Goal: Transaction & Acquisition: Subscribe to service/newsletter

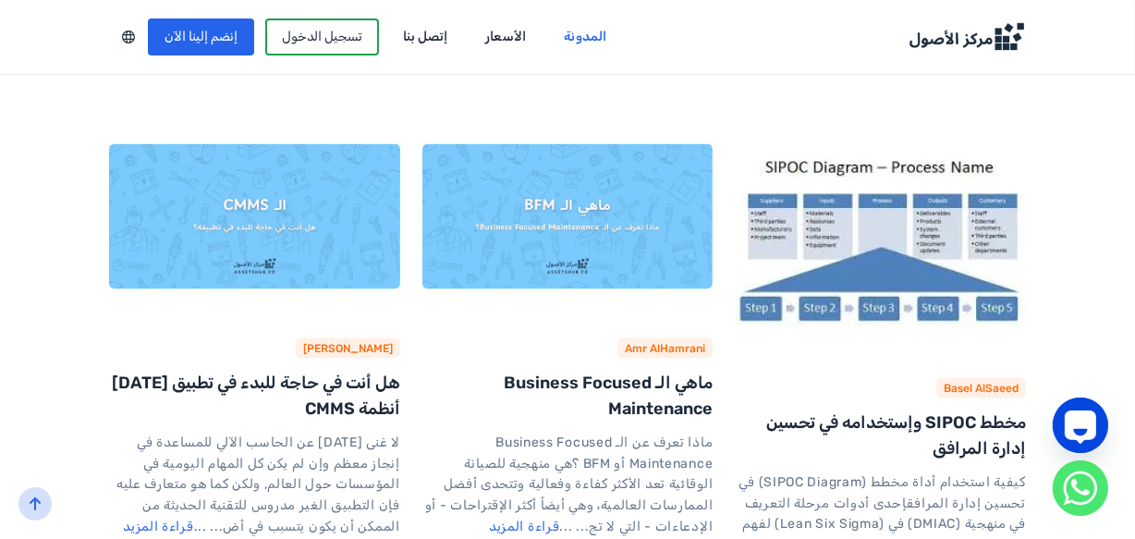
scroll to position [2362, 0]
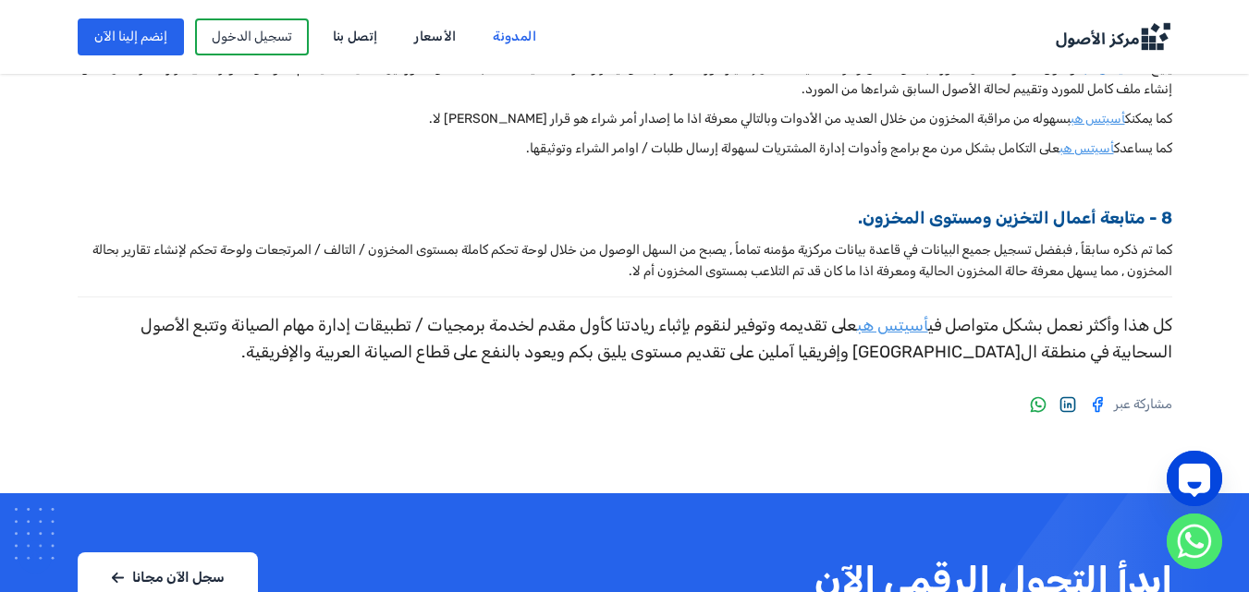
scroll to position [2033, 0]
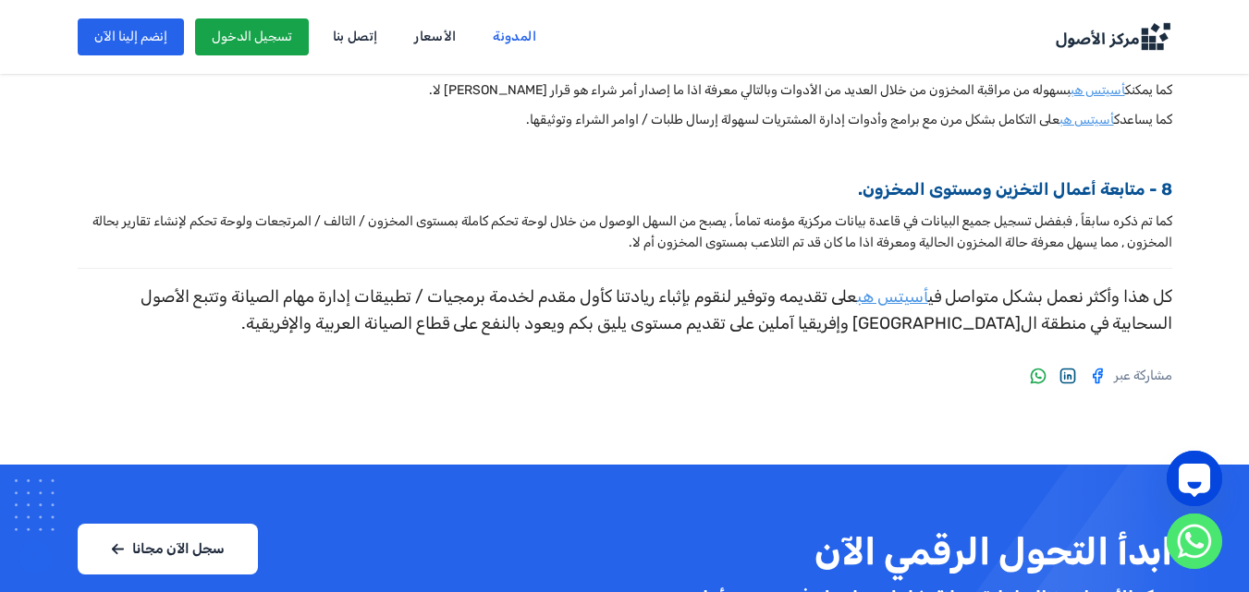
click at [265, 24] on link "تسجيل الدخول" at bounding box center [252, 36] width 114 height 37
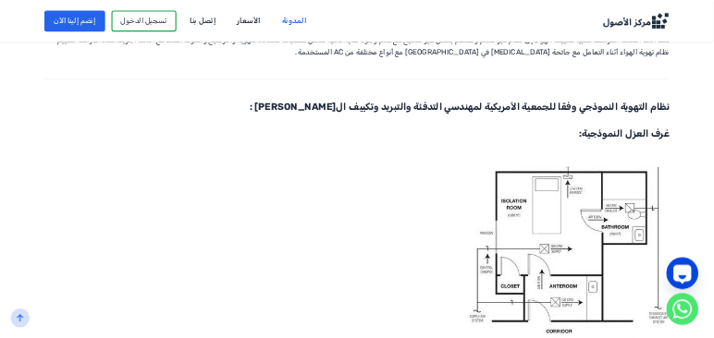
scroll to position [1386, 0]
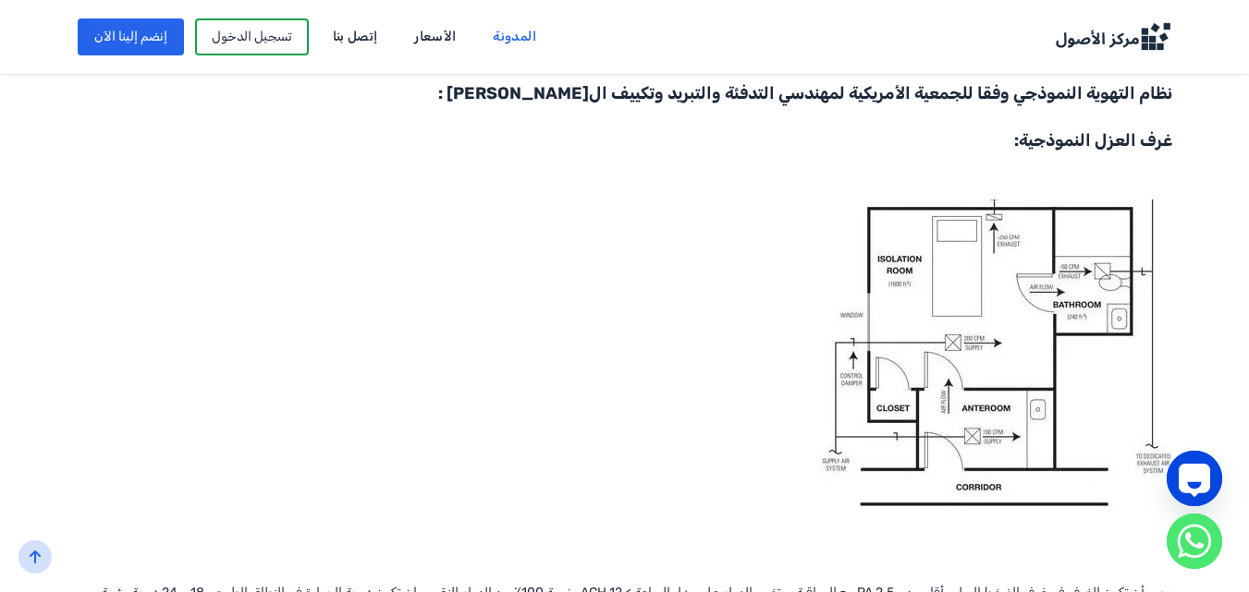
click at [933, 290] on img at bounding box center [994, 356] width 355 height 312
drag, startPoint x: 936, startPoint y: 270, endPoint x: 1039, endPoint y: 204, distance: 121.8
click at [1039, 204] on img at bounding box center [994, 356] width 355 height 312
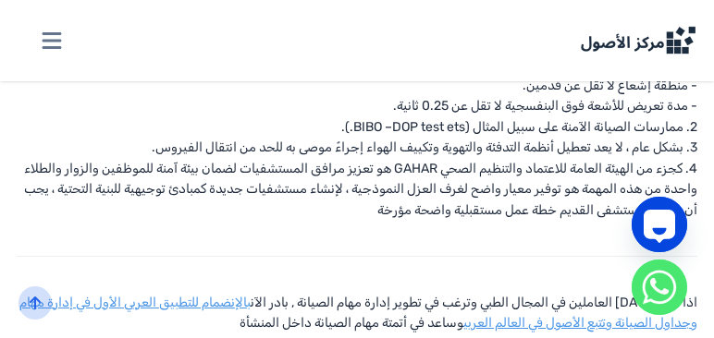
scroll to position [7142, 0]
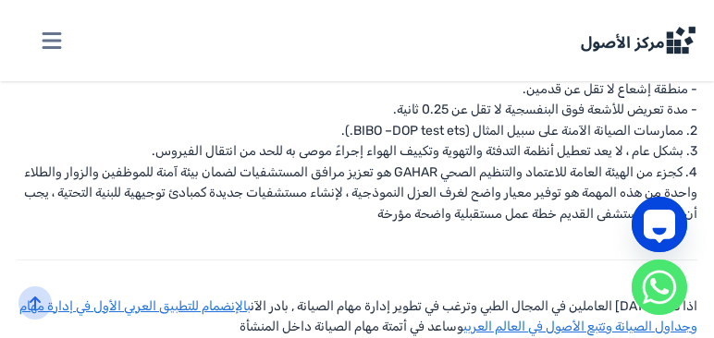
click at [137, 299] on link "بالإنضمام للتطبيق العربي الأول في إدارة مهام وجداول الصيانة وتتبع الأصول في الع…" at bounding box center [357, 317] width 677 height 36
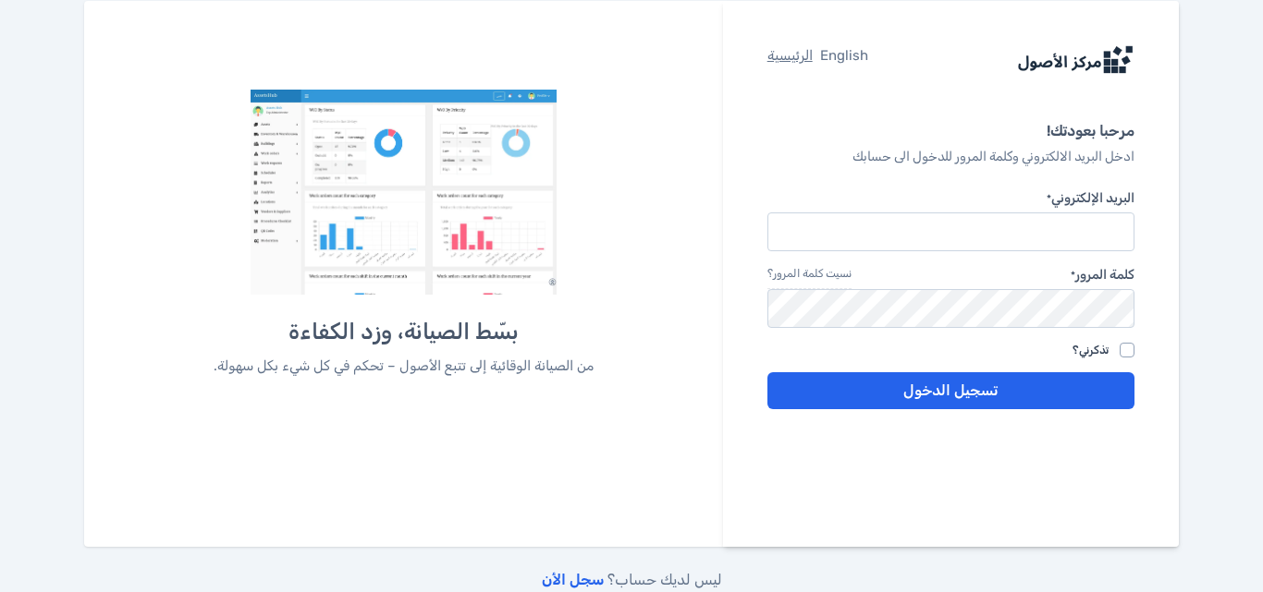
click at [568, 575] on link "سجل الأن" at bounding box center [573, 580] width 62 height 18
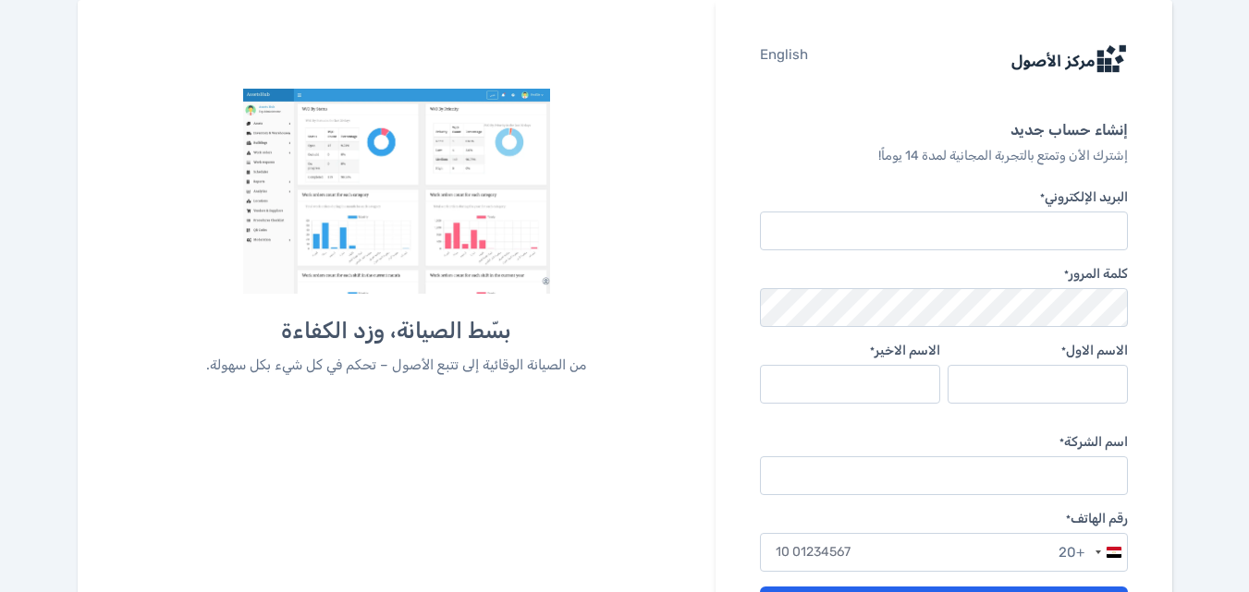
click at [947, 216] on input "البريد الإلكتروني *" at bounding box center [943, 231] width 367 height 39
type input "[PERSON_NAME][EMAIL_ADDRESS][DOMAIN_NAME]"
type input "[PERSON_NAME]"
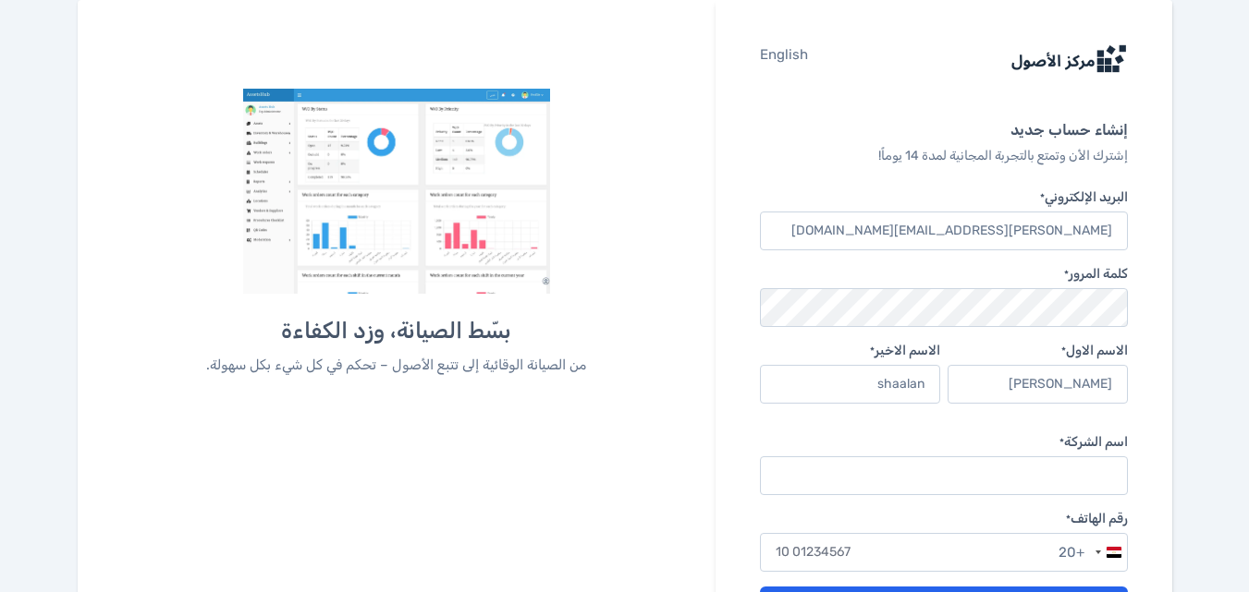
type input "shaalan"
type input "assets"
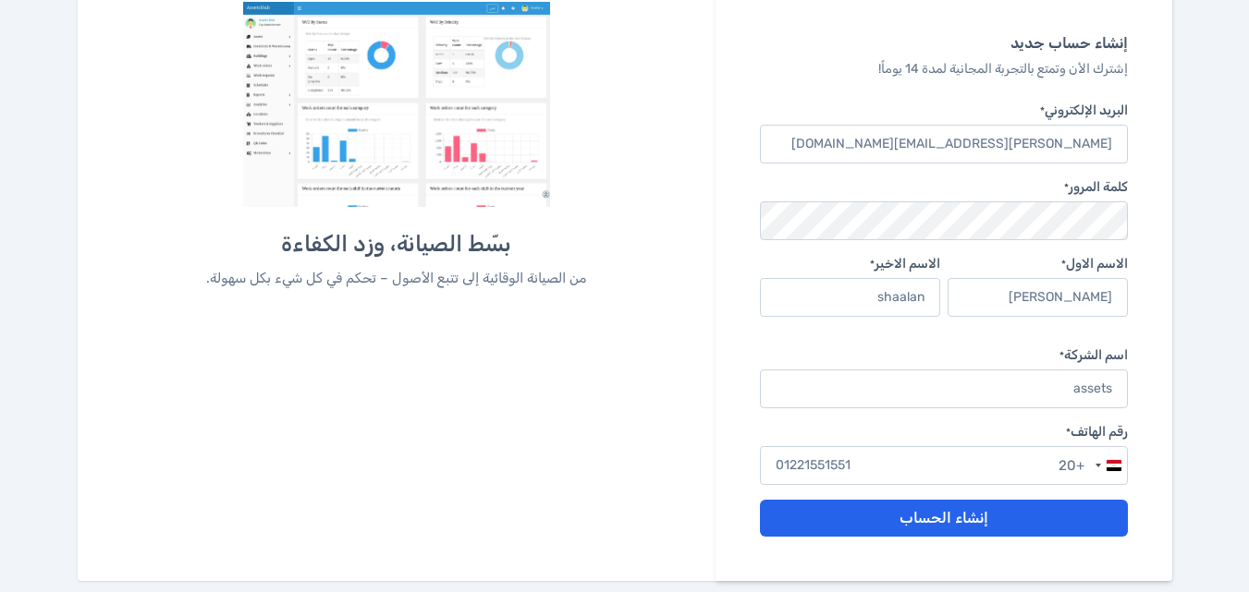
scroll to position [90, 0]
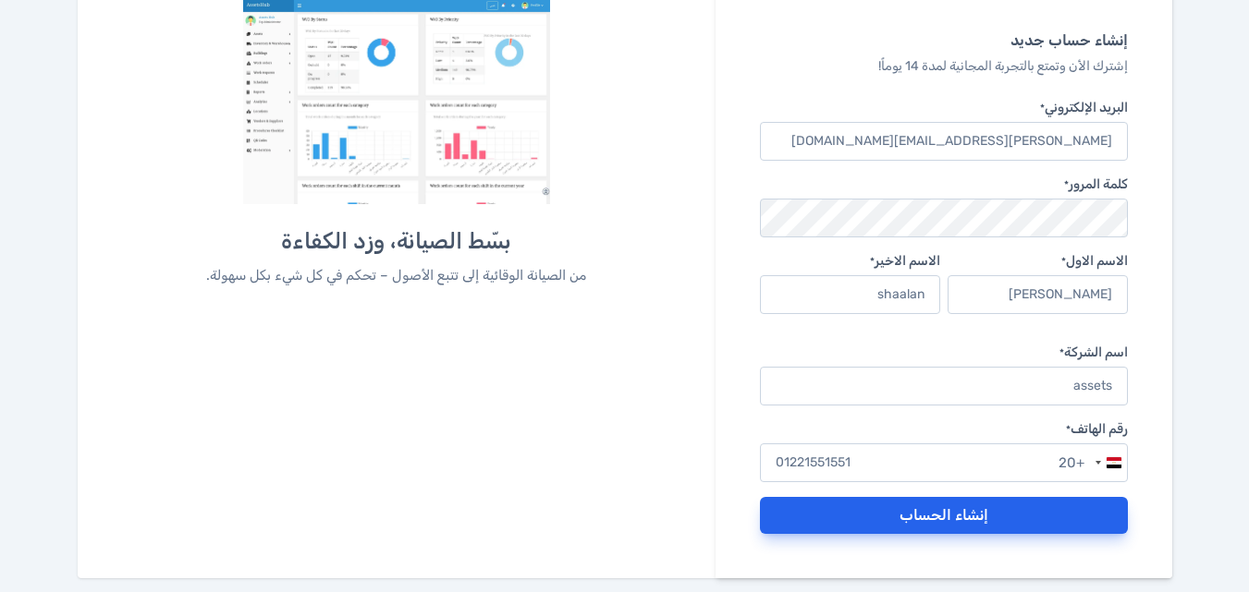
type input "01221551551"
click at [1030, 505] on button "إنشاء الحساب" at bounding box center [943, 515] width 367 height 37
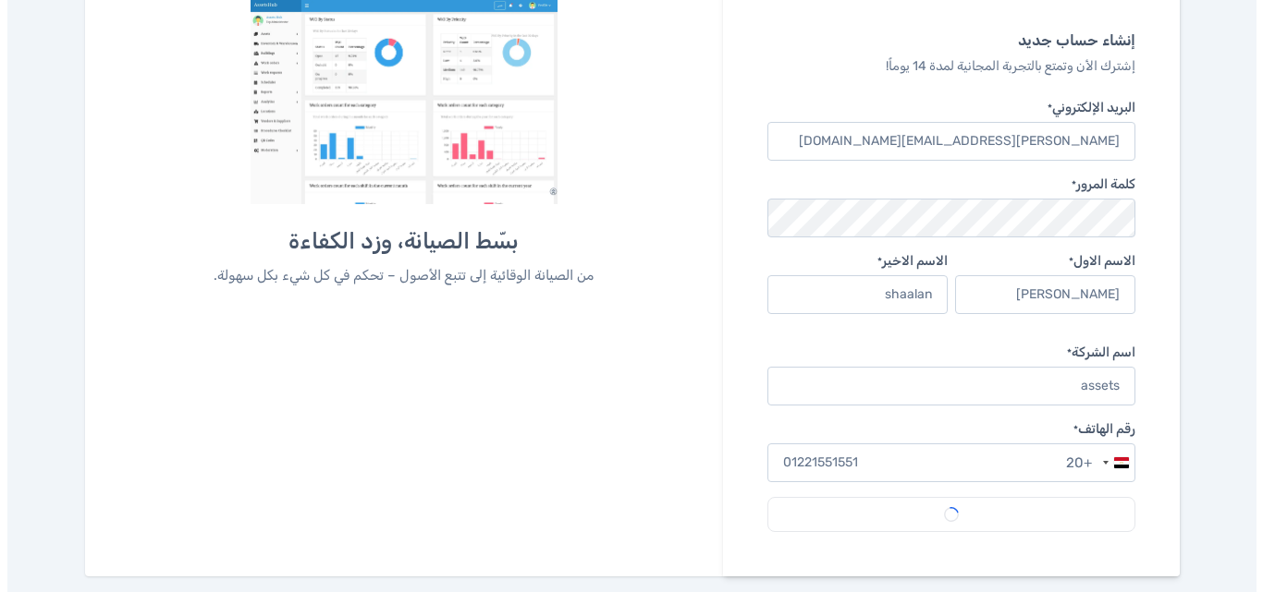
scroll to position [0, 0]
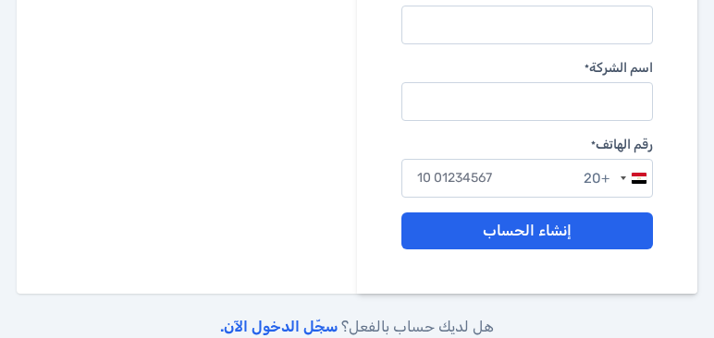
scroll to position [445, 0]
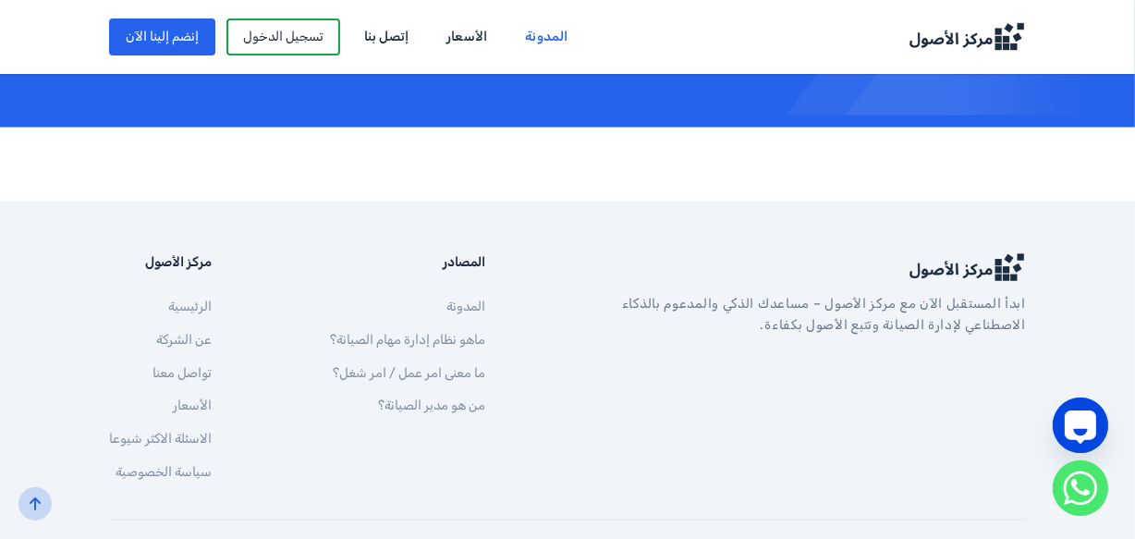
scroll to position [2799, 0]
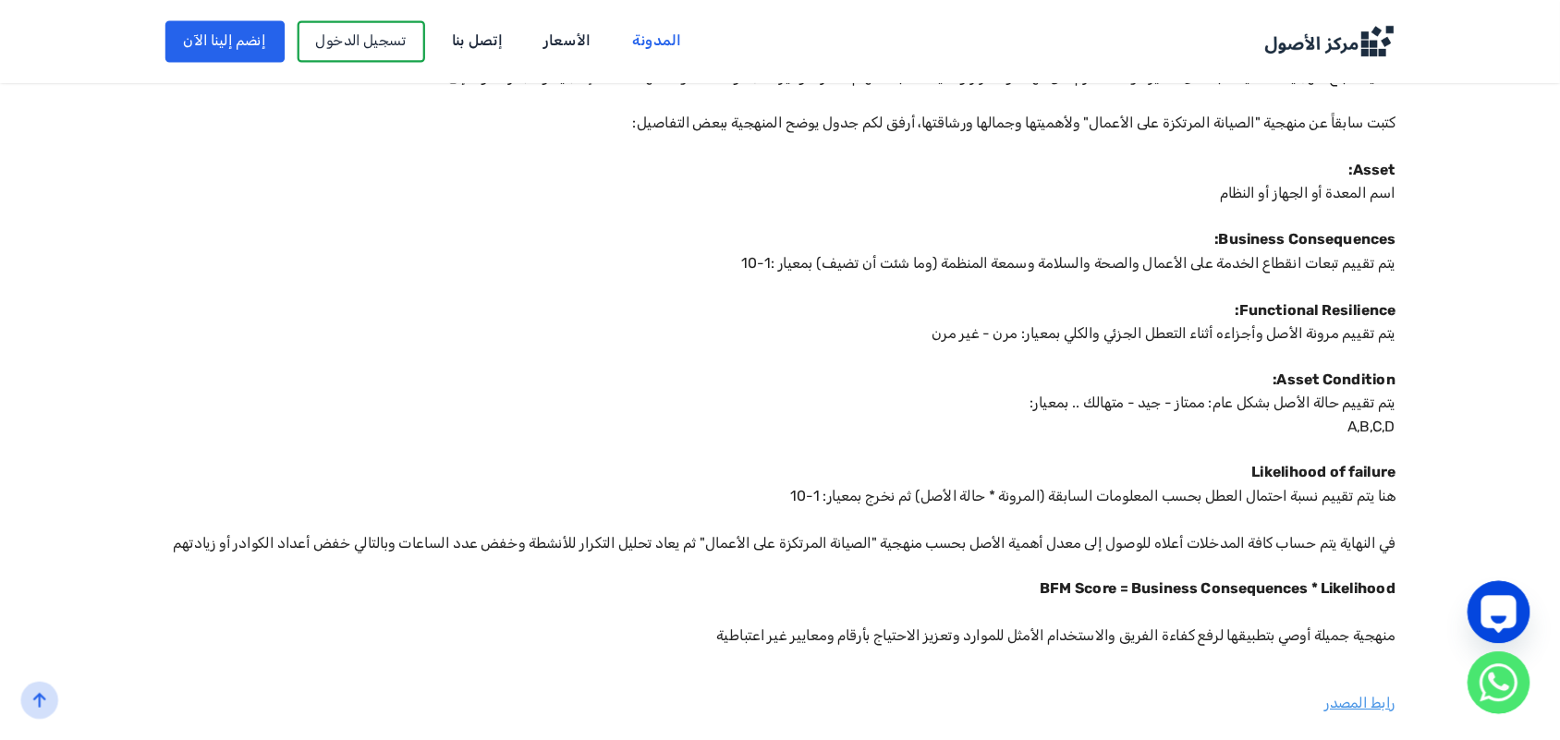
scroll to position [839, 0]
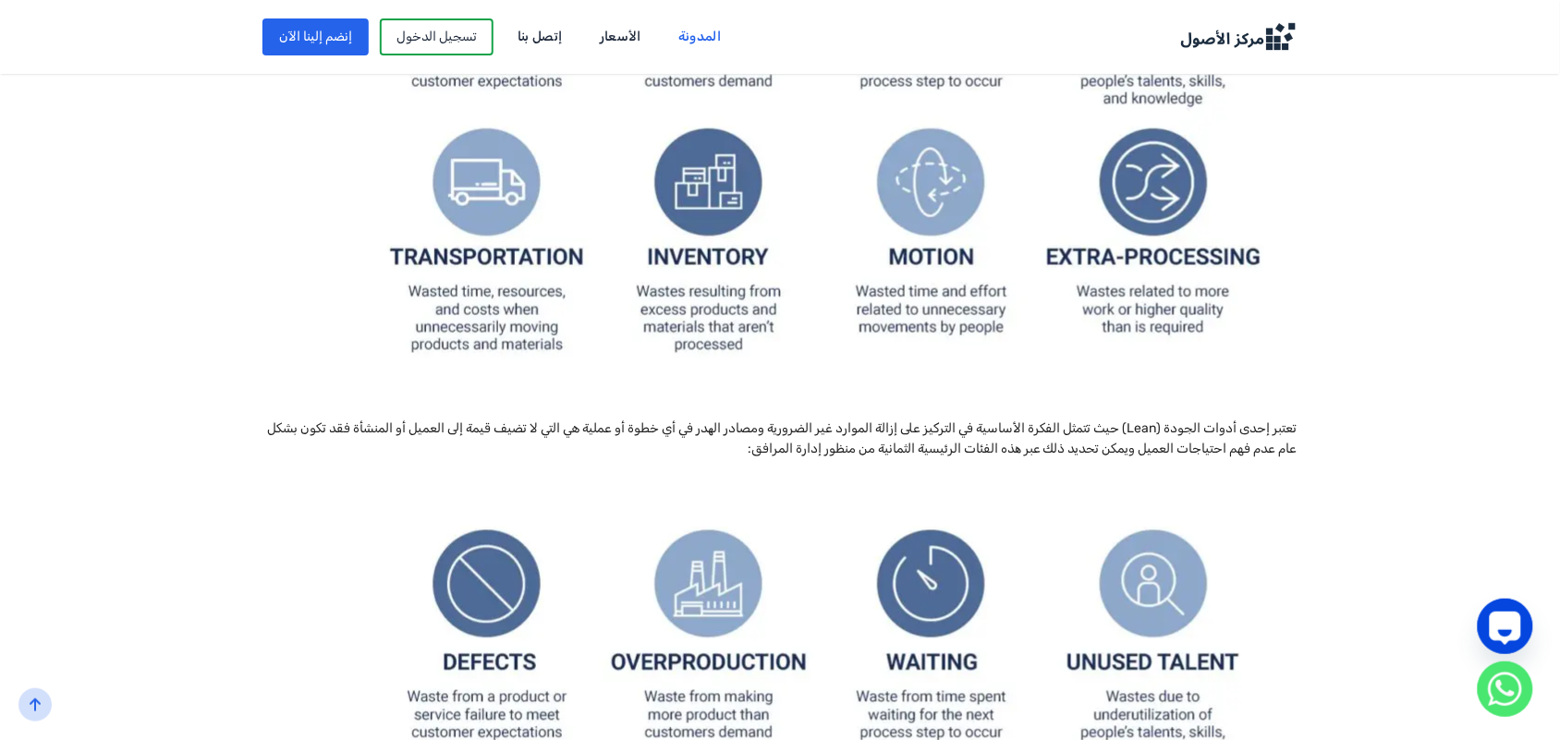
scroll to position [578, 0]
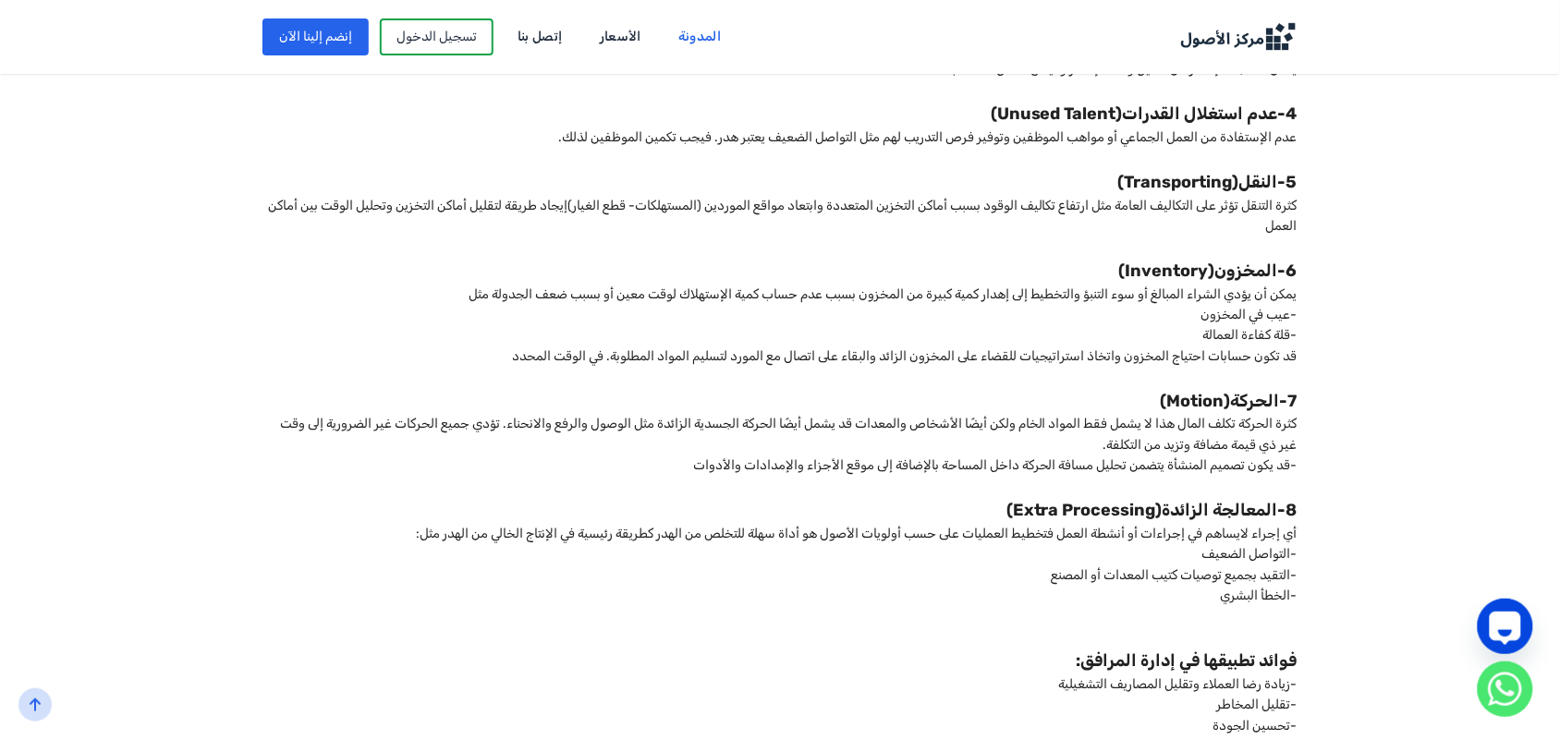
scroll to position [2080, 0]
